Goal: Transaction & Acquisition: Download file/media

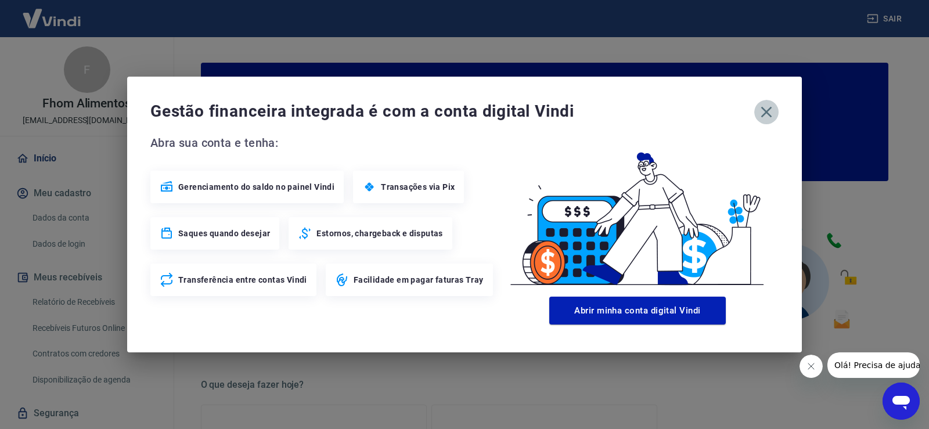
click at [761, 113] on icon "button" at bounding box center [766, 112] width 19 height 19
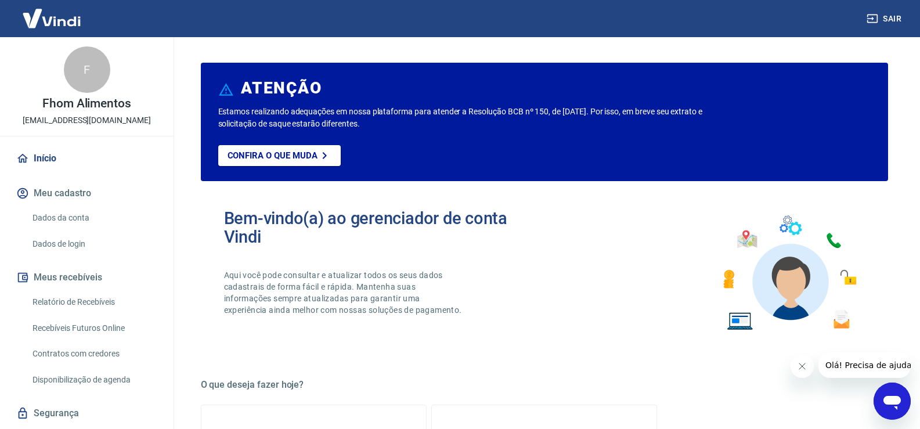
scroll to position [32, 0]
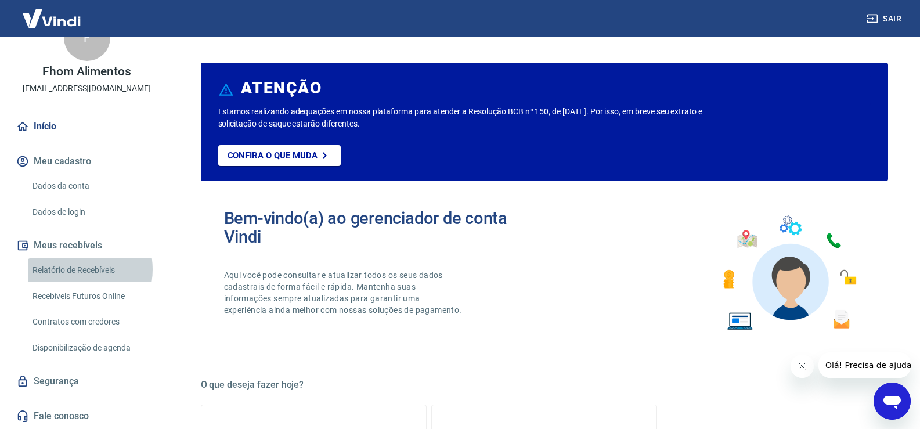
click at [72, 269] on link "Relatório de Recebíveis" at bounding box center [94, 270] width 132 height 24
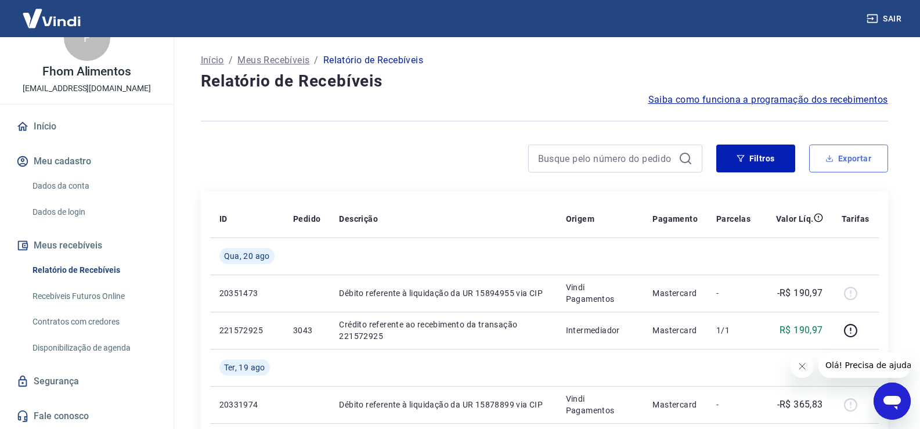
click at [842, 154] on button "Exportar" at bounding box center [849, 159] width 79 height 28
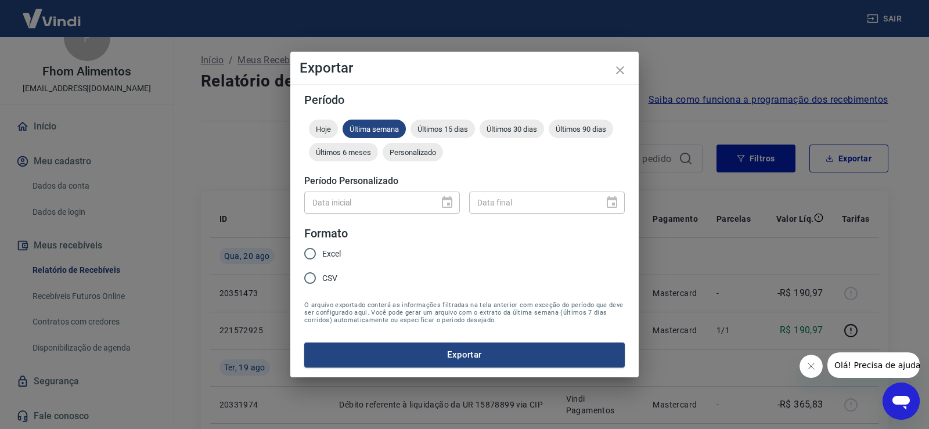
click at [330, 254] on span "Excel" at bounding box center [331, 254] width 19 height 12
click at [322, 254] on input "Excel" at bounding box center [310, 254] width 24 height 24
radio input "true"
click at [452, 353] on button "Exportar" at bounding box center [464, 355] width 321 height 24
